Goal: Complete application form

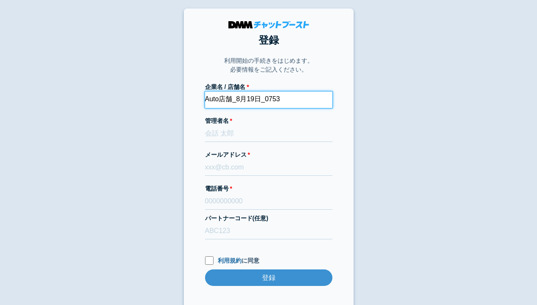
type input "Auto店舗_8月19日_0753"
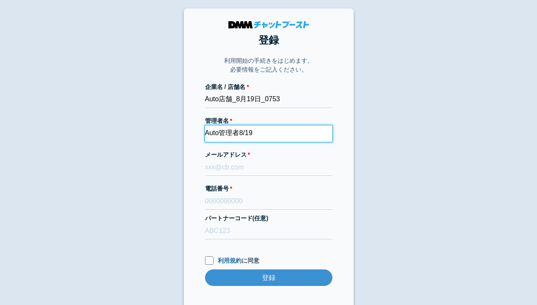
type input "Auto管理者8/19"
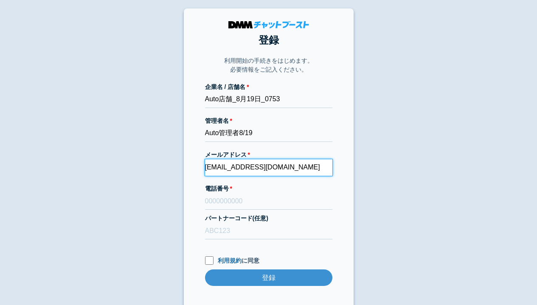
type input "[EMAIL_ADDRESS][DOMAIN_NAME]"
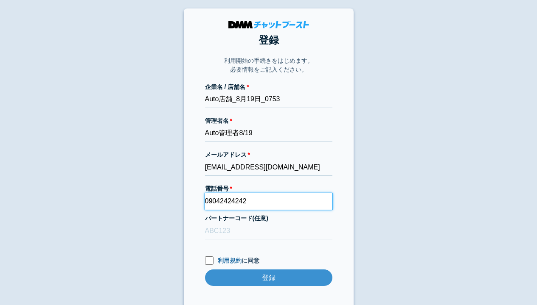
type input "09042424242"
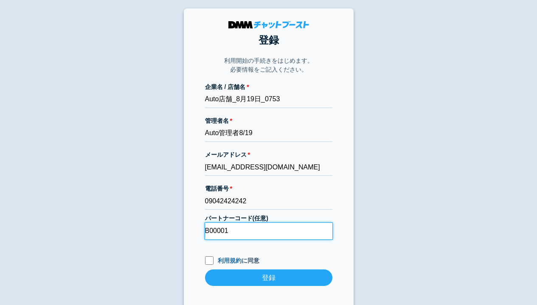
type input "B00001"
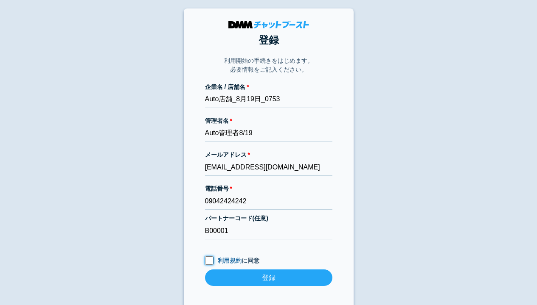
click at [209, 260] on input "利用規約 に同意" at bounding box center [209, 261] width 8 height 8
checkbox input "true"
click at [268, 278] on input "登録" at bounding box center [268, 278] width 127 height 17
